Goal: Information Seeking & Learning: Learn about a topic

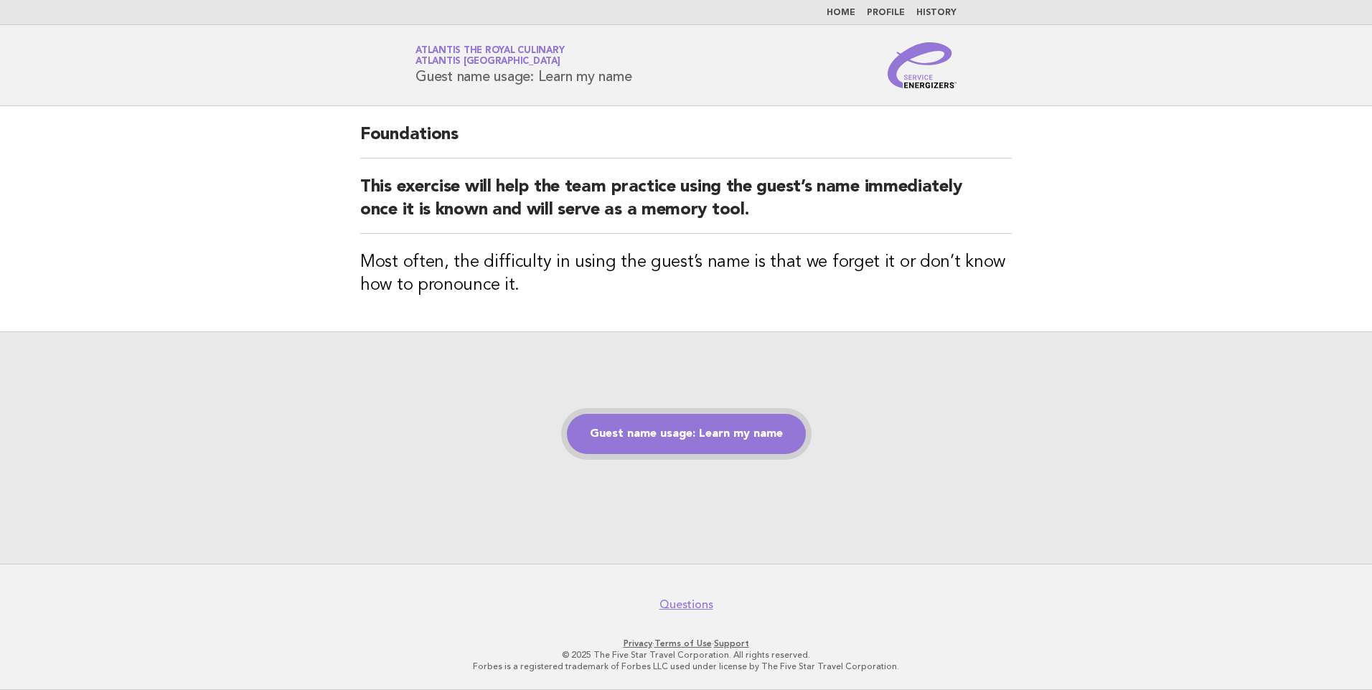
click at [669, 429] on link "Guest name usage: Learn my name" at bounding box center [686, 434] width 239 height 40
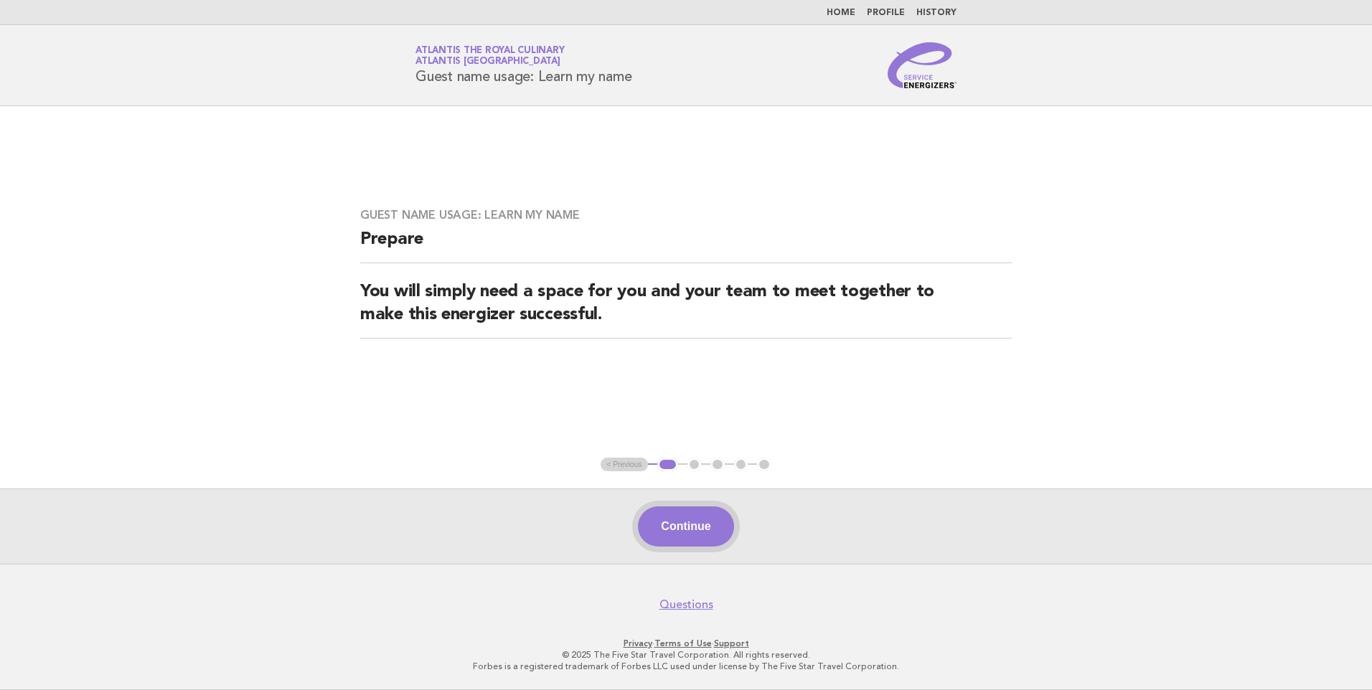
click at [684, 535] on button "Continue" at bounding box center [685, 526] width 95 height 40
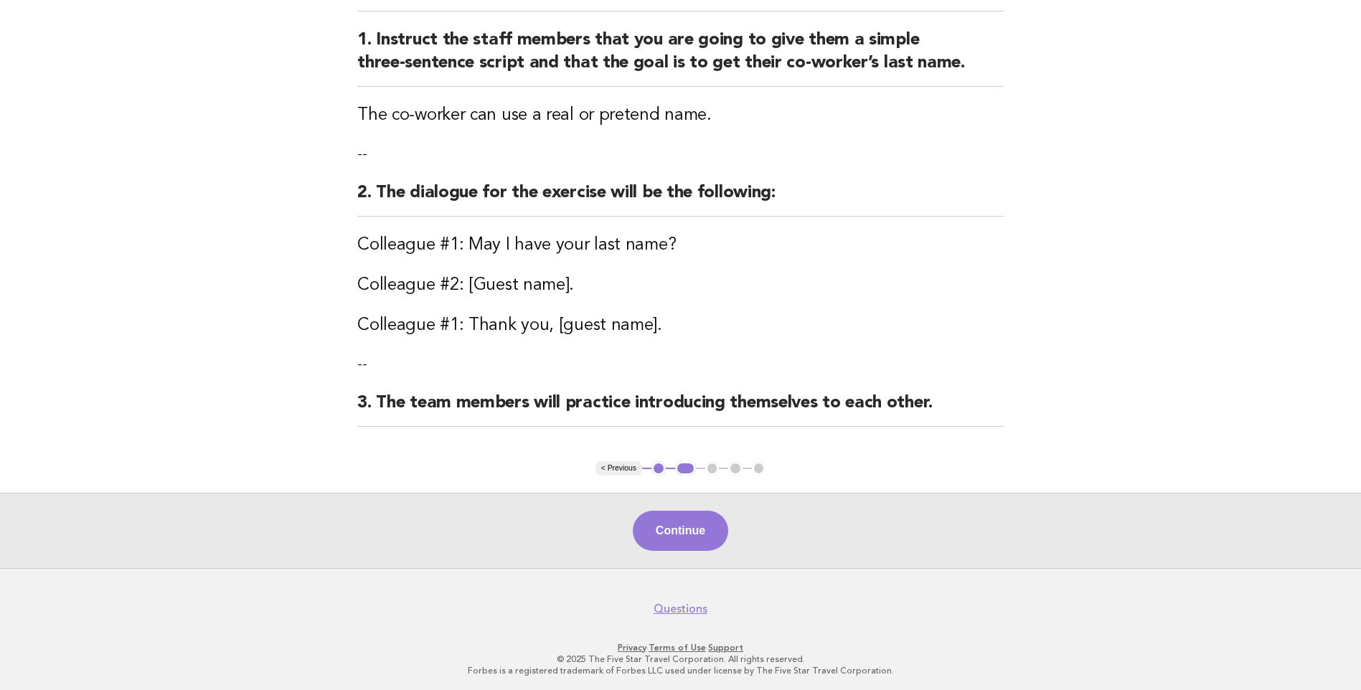
scroll to position [171, 0]
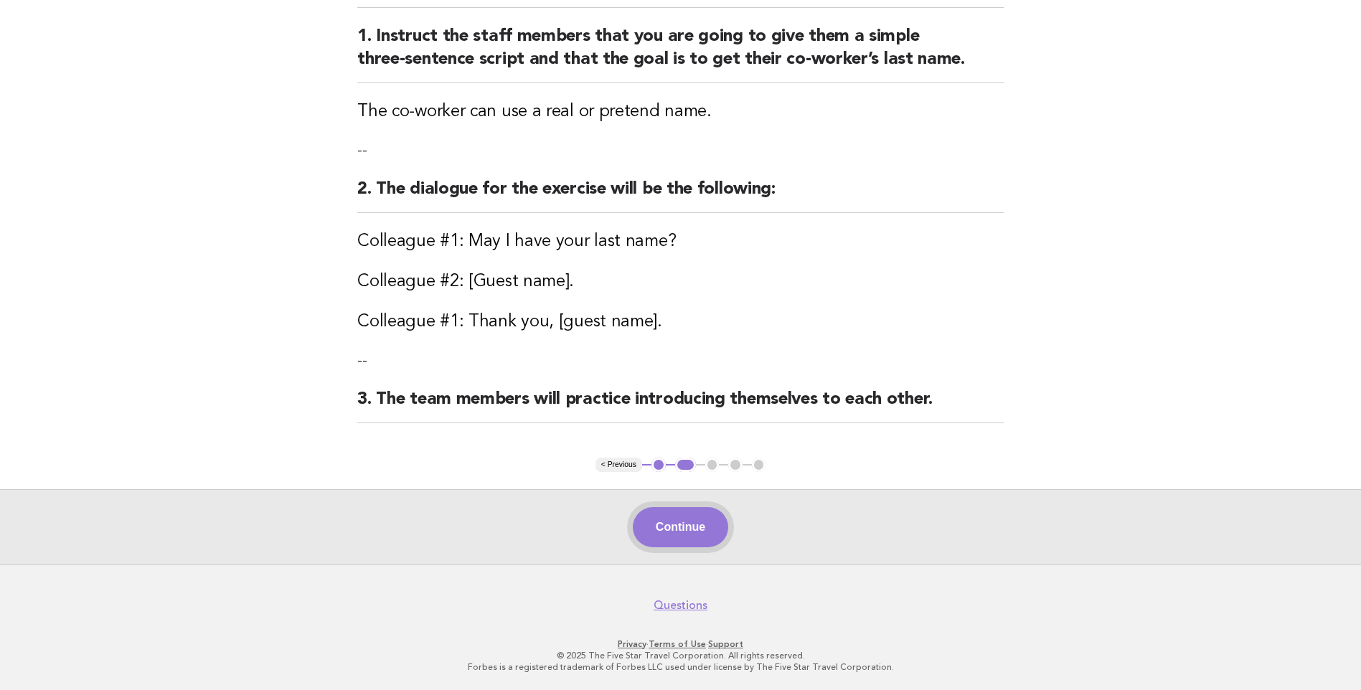
click at [690, 534] on button "Continue" at bounding box center [680, 527] width 95 height 40
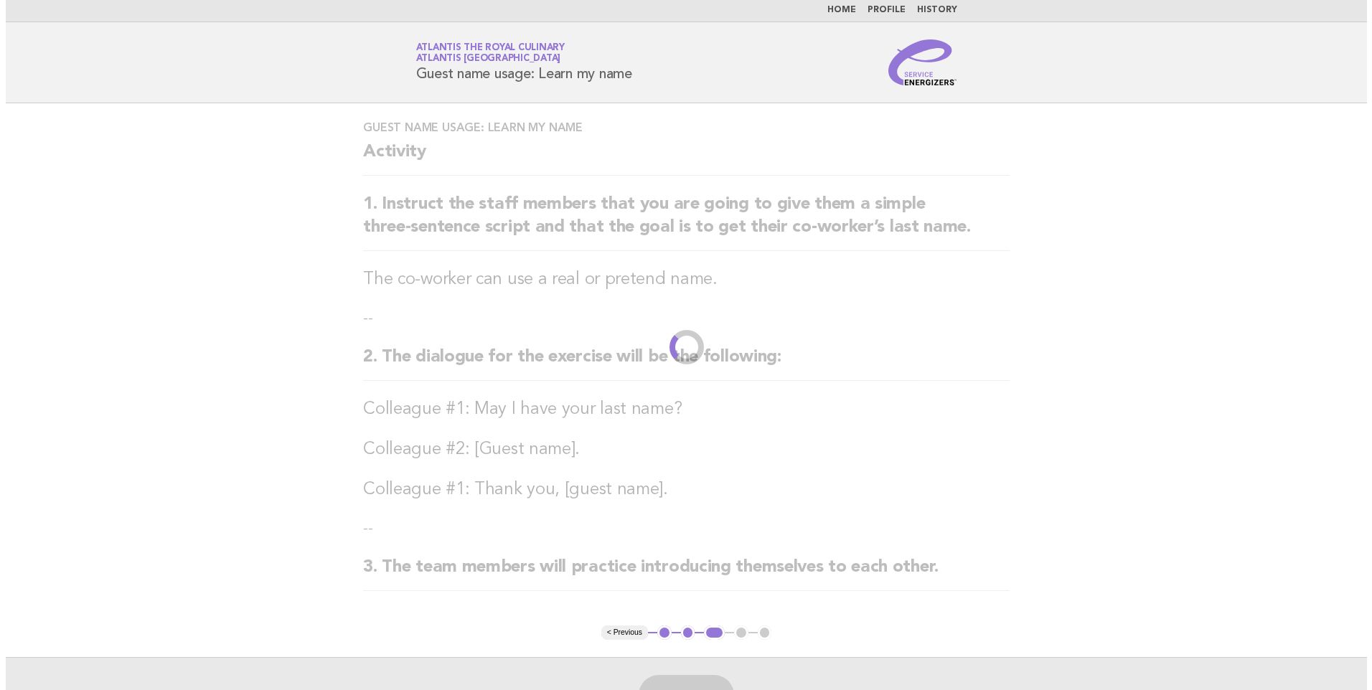
scroll to position [0, 0]
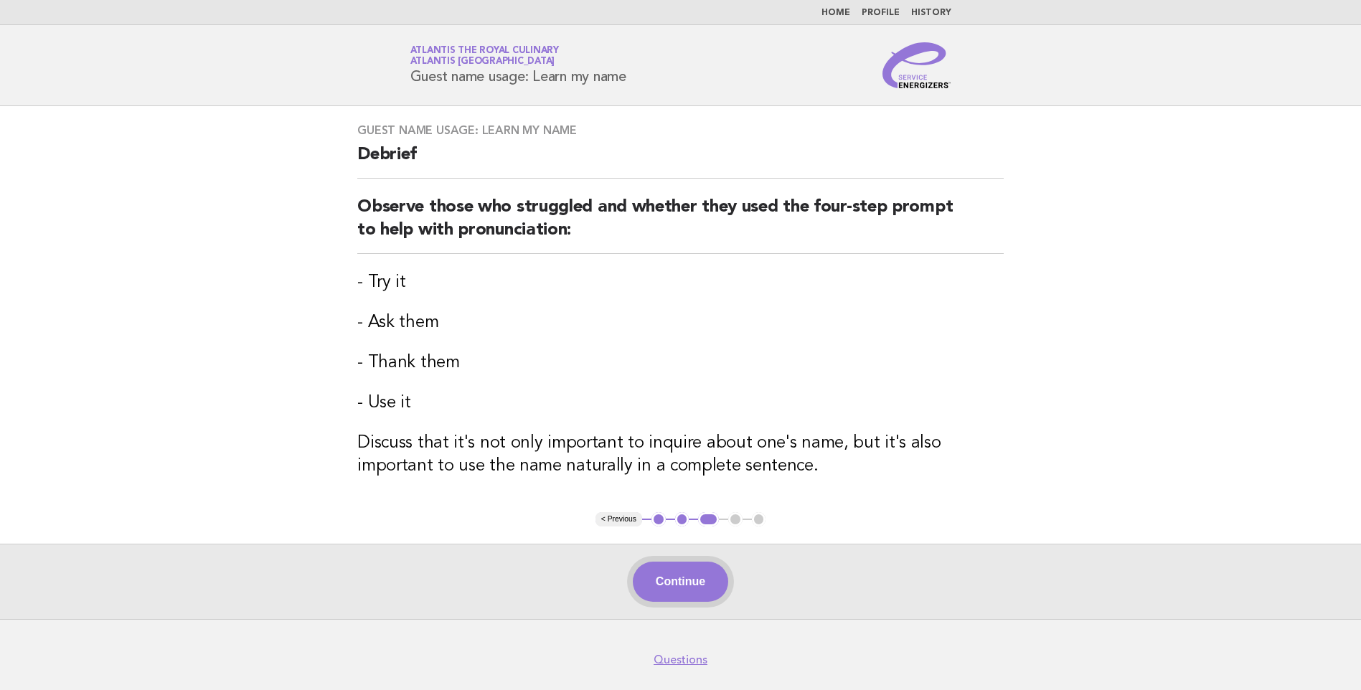
click at [693, 579] on button "Continue" at bounding box center [680, 582] width 95 height 40
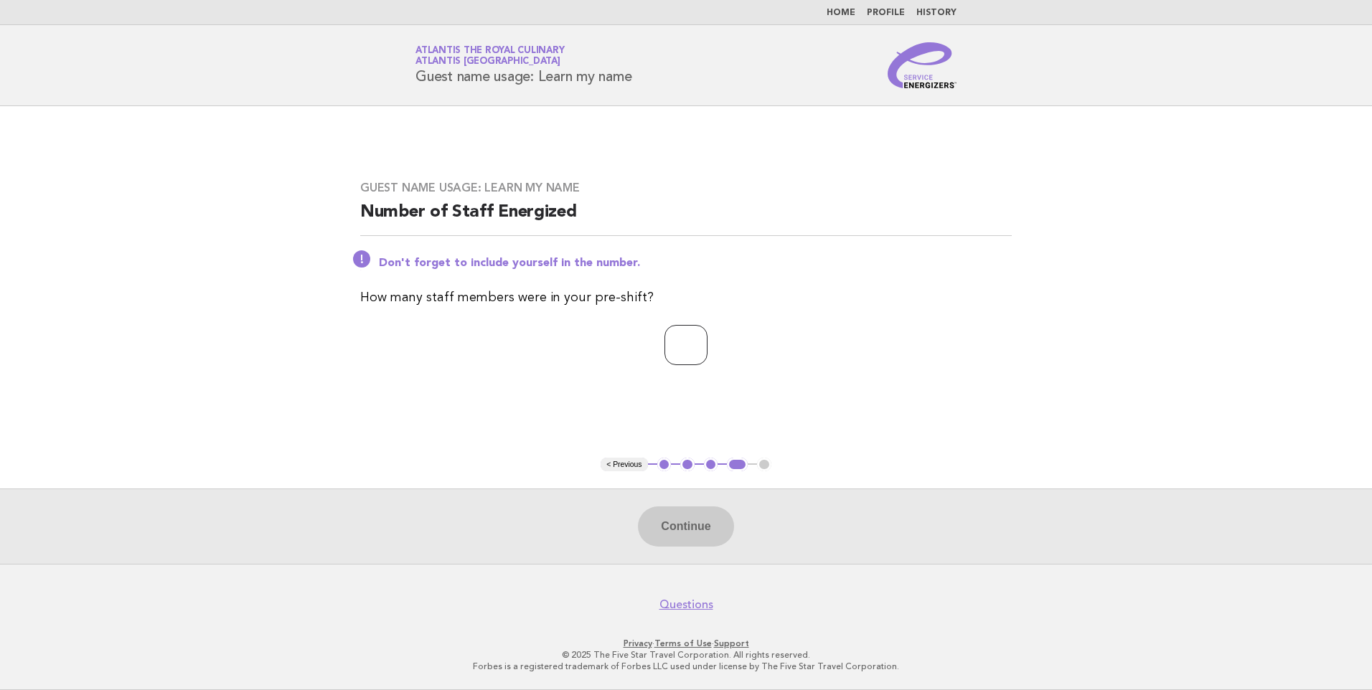
click at [696, 357] on input "number" at bounding box center [685, 345] width 43 height 40
click at [707, 343] on input "*" at bounding box center [685, 345] width 43 height 40
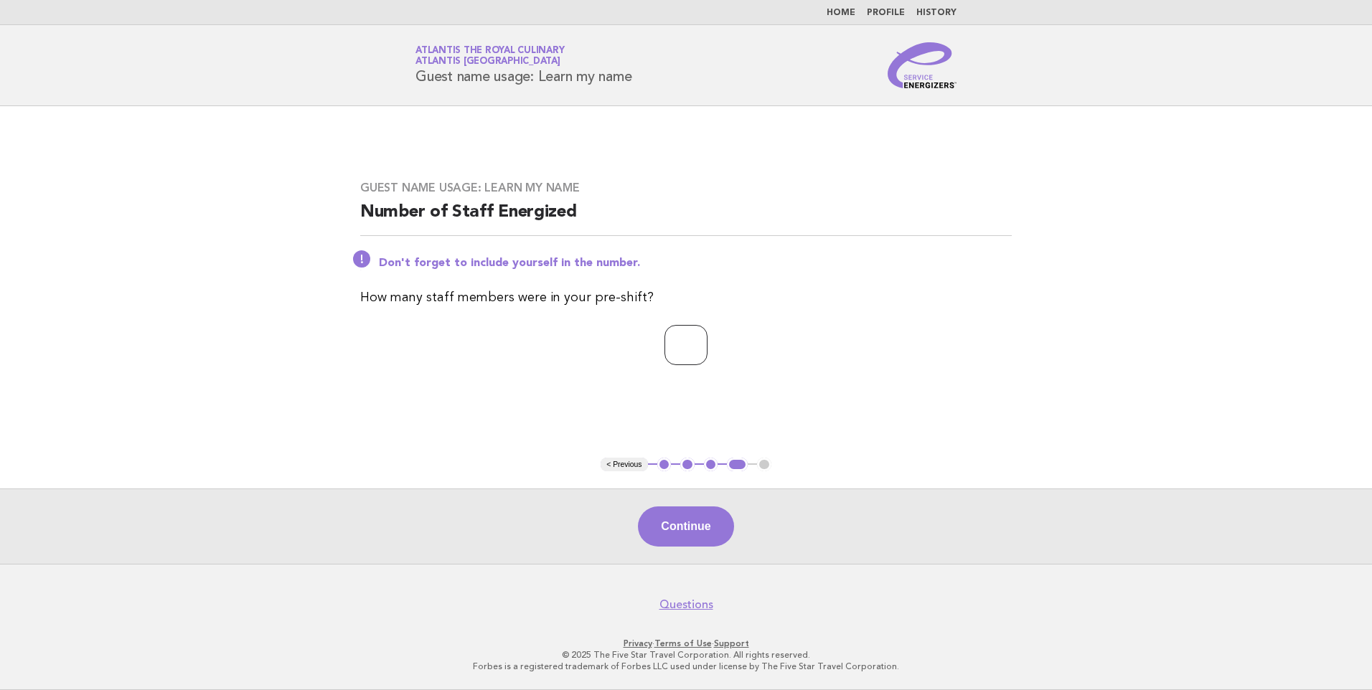
click at [707, 343] on input "*" at bounding box center [685, 345] width 43 height 40
type input "*"
click at [707, 343] on input "*" at bounding box center [685, 345] width 43 height 40
click at [676, 534] on button "Continue" at bounding box center [685, 526] width 95 height 40
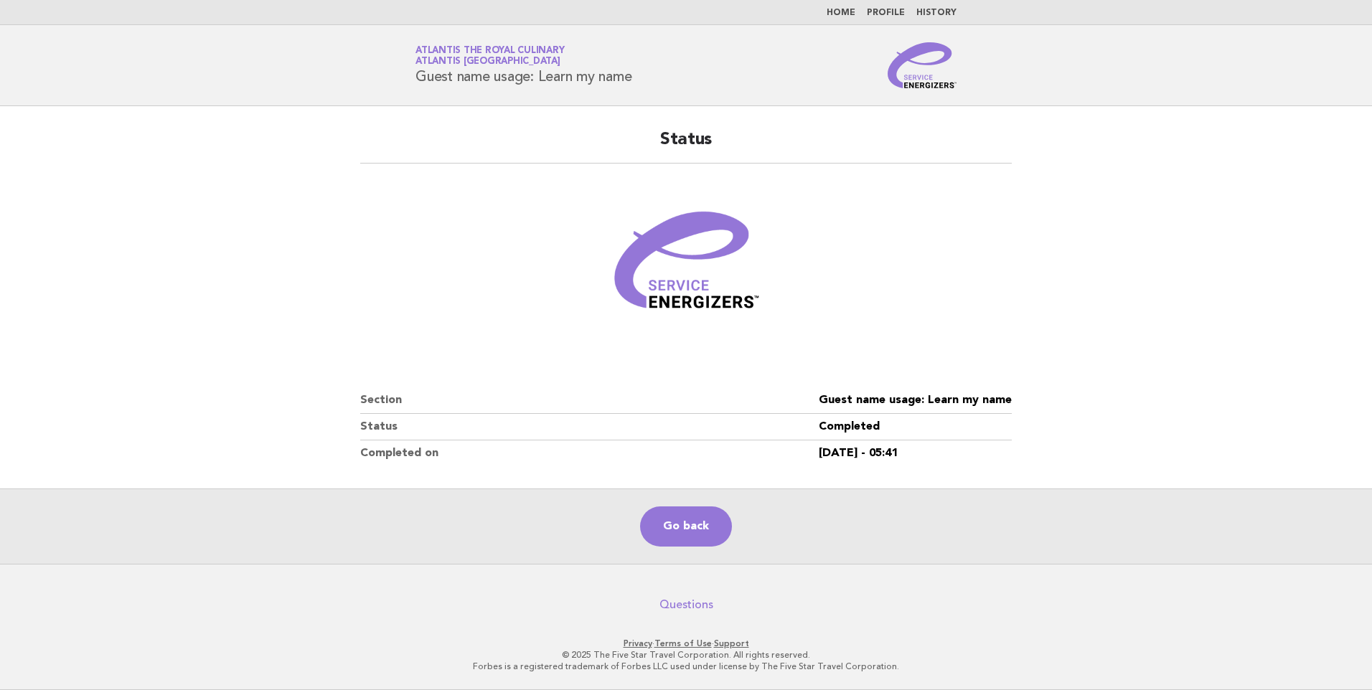
click at [684, 602] on link "Questions" at bounding box center [686, 605] width 54 height 14
click at [672, 528] on link "Go back" at bounding box center [686, 526] width 92 height 40
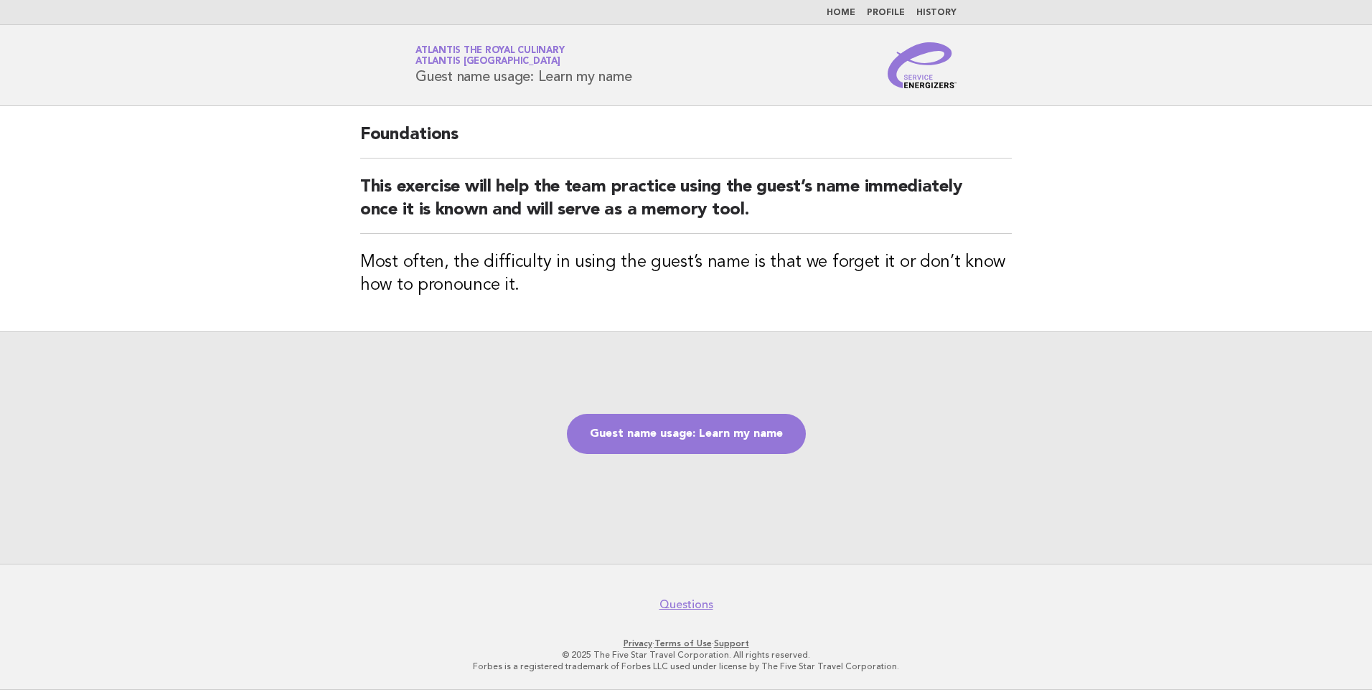
click at [847, 15] on link "Home" at bounding box center [840, 13] width 29 height 9
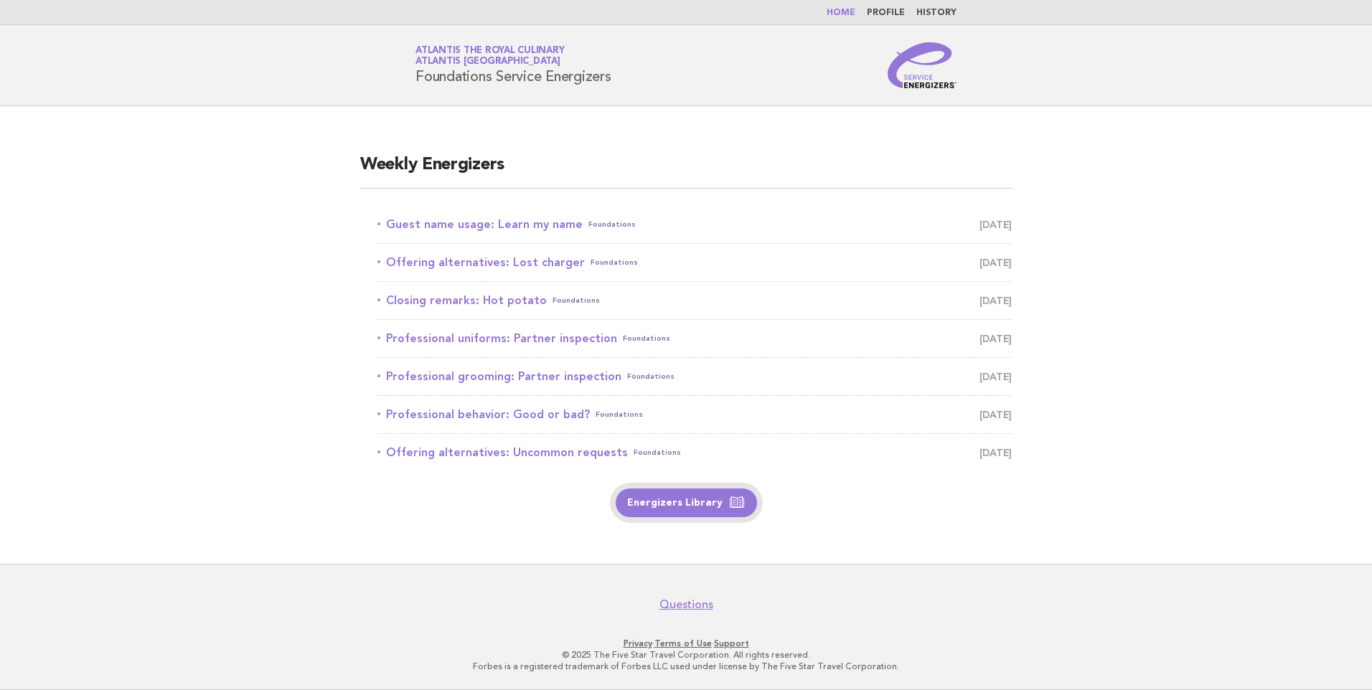
click at [712, 503] on link "Energizers Library" at bounding box center [686, 503] width 141 height 29
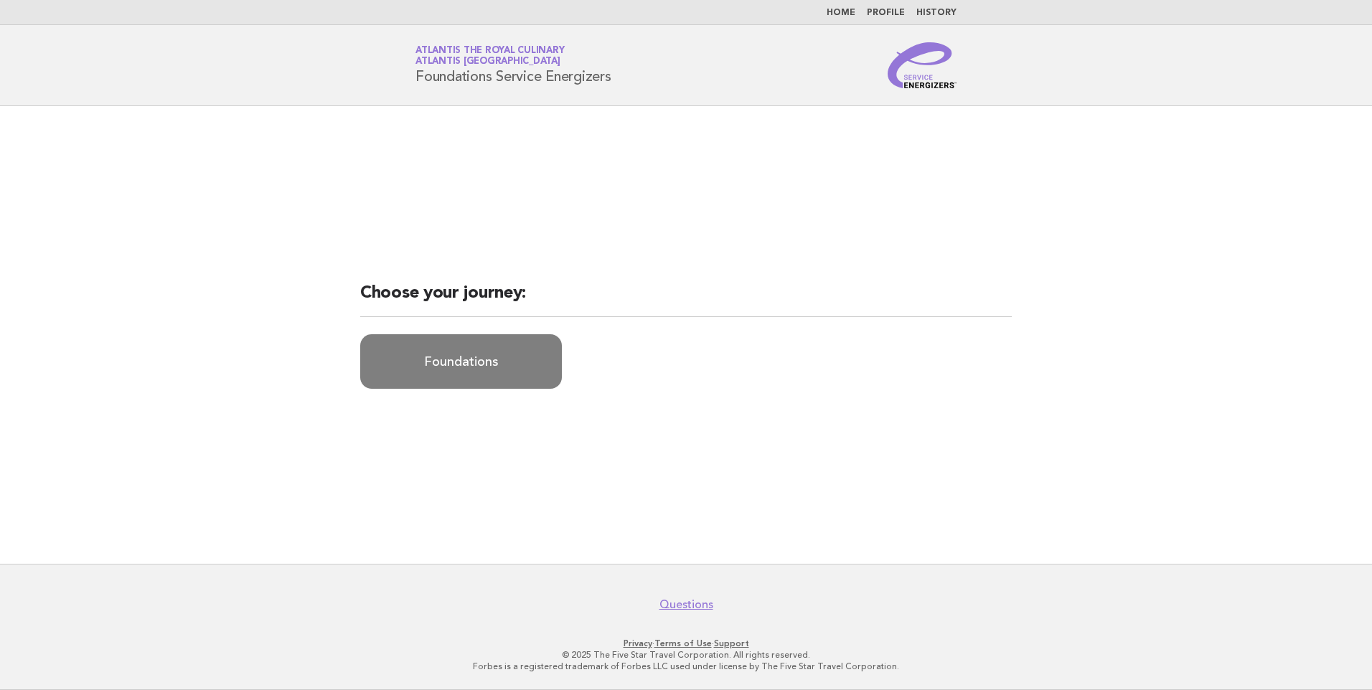
click at [488, 352] on link "Foundations" at bounding box center [461, 361] width 202 height 55
